Goal: Find specific page/section: Find specific page/section

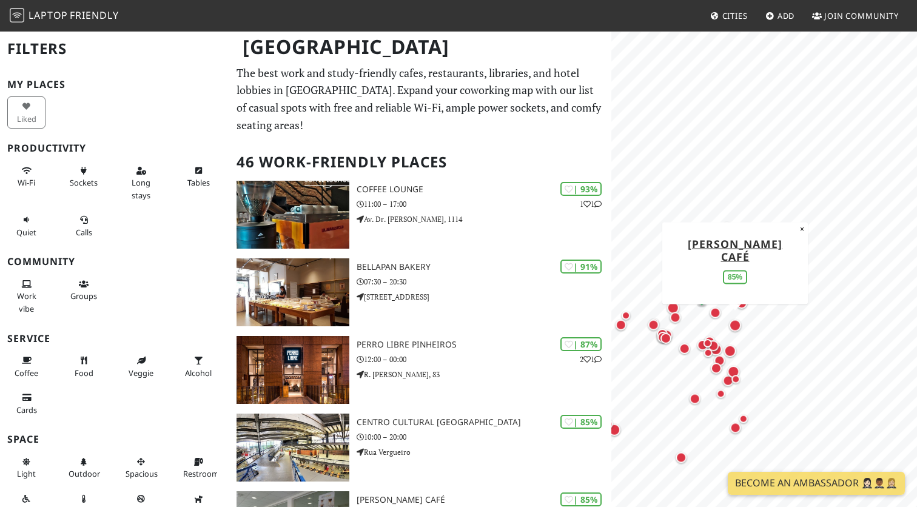
click at [742, 60] on div at bounding box center [764, 60] width 291 height 0
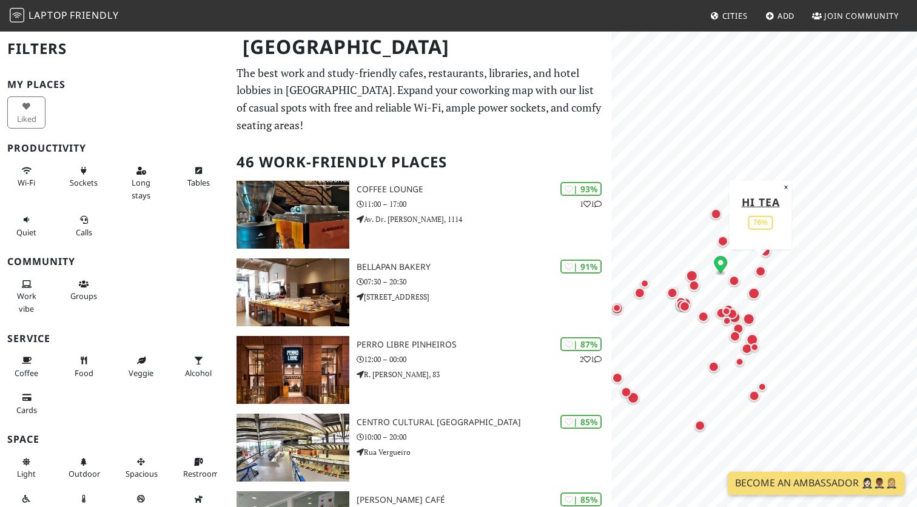
drag, startPoint x: 744, startPoint y: 308, endPoint x: 763, endPoint y: 265, distance: 46.7
click at [763, 266] on div "Map marker" at bounding box center [760, 271] width 11 height 11
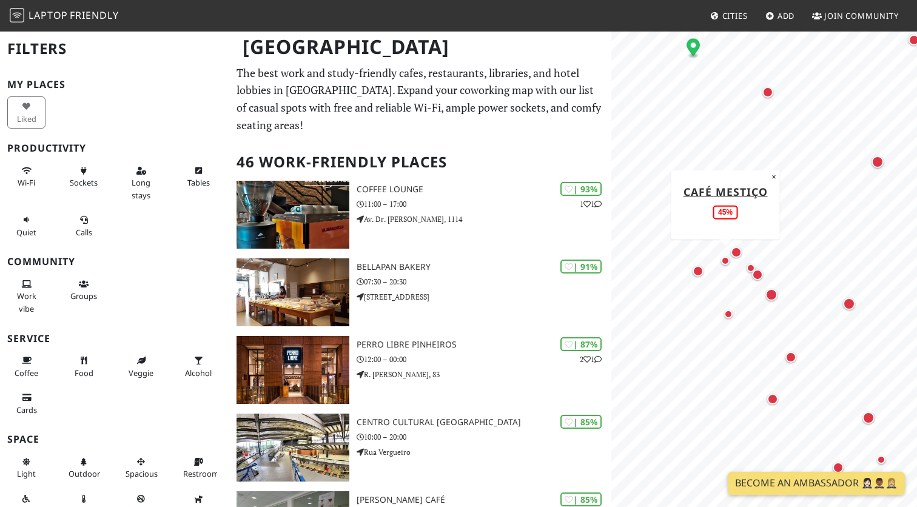
click at [729, 263] on div "Map marker" at bounding box center [725, 261] width 8 height 8
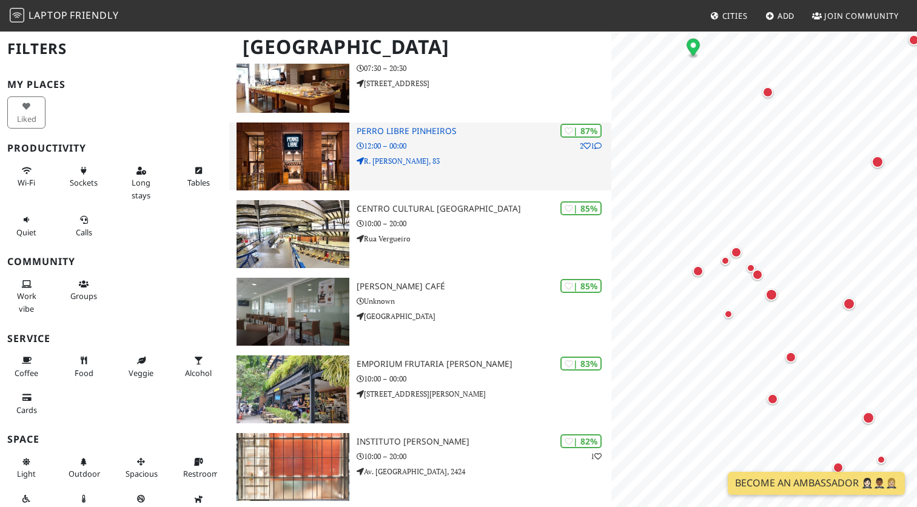
scroll to position [214, 0]
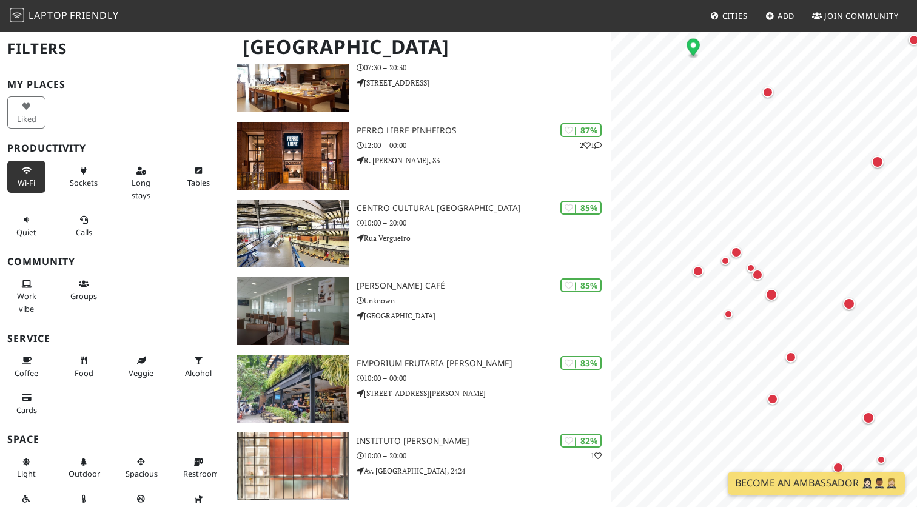
click at [28, 174] on button "Wi-Fi" at bounding box center [26, 177] width 38 height 32
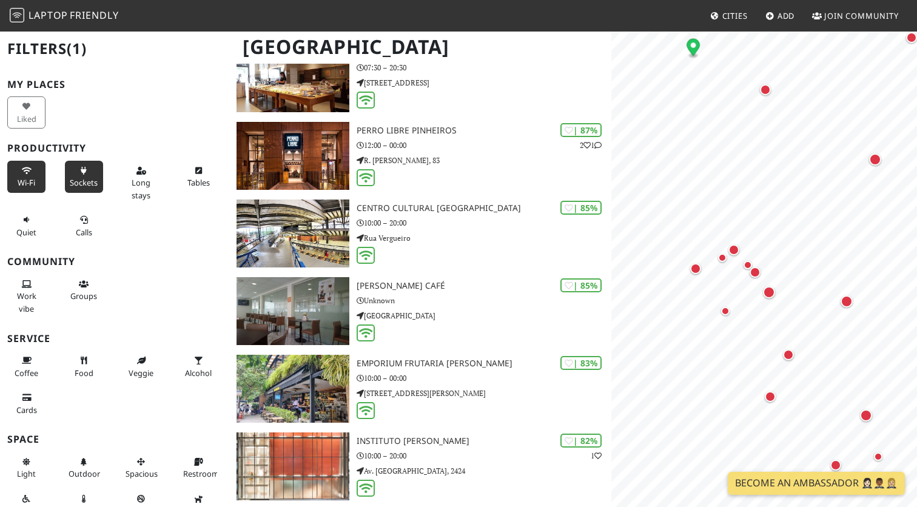
click at [92, 180] on span "Sockets" at bounding box center [84, 182] width 28 height 11
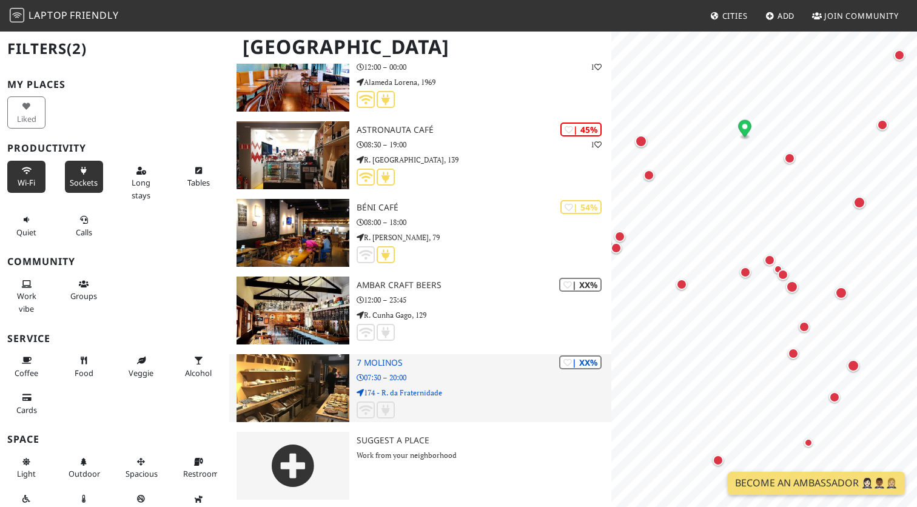
scroll to position [0, 0]
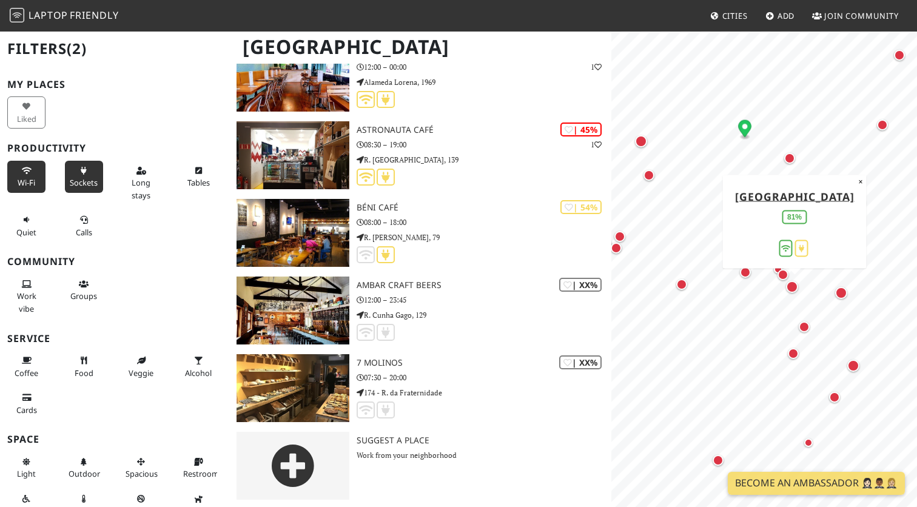
click at [790, 285] on div "Map marker" at bounding box center [792, 287] width 12 height 12
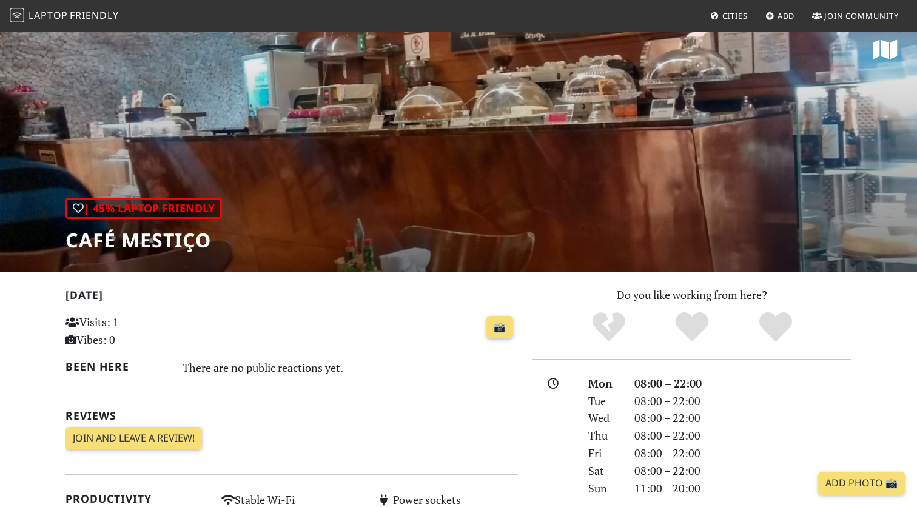
scroll to position [13, 0]
